Goal: Transaction & Acquisition: Purchase product/service

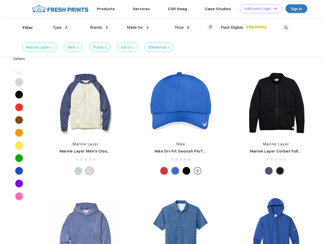
scroll to position [0, 0]
click at [259, 9] on link "Add your Logo Design Tool" at bounding box center [261, 8] width 42 height 9
click at [0, 0] on div "Design Tool" at bounding box center [0, 0] width 0 height 0
click at [273, 8] on link "Add your Logo Design Tool" at bounding box center [261, 8] width 42 height 9
click at [24, 28] on div "Filter" at bounding box center [28, 28] width 10 height 6
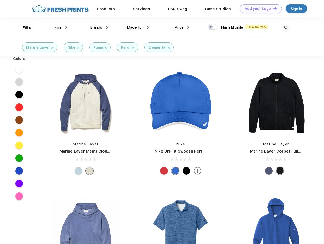
click at [60, 27] on span "Type" at bounding box center [57, 27] width 9 height 5
click at [99, 27] on span "Brands" at bounding box center [96, 27] width 12 height 5
click at [138, 27] on span "Made for" at bounding box center [135, 27] width 16 height 5
click at [182, 27] on span "Price" at bounding box center [179, 27] width 9 height 5
click at [212, 27] on div at bounding box center [212, 27] width 10 height 6
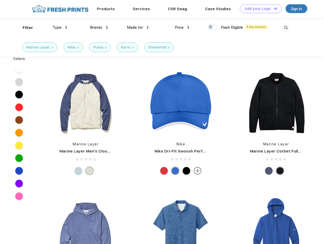
click at [211, 27] on input "checkbox" at bounding box center [208, 25] width 3 height 3
checkbox input "true"
